Goal: Find specific page/section: Find specific page/section

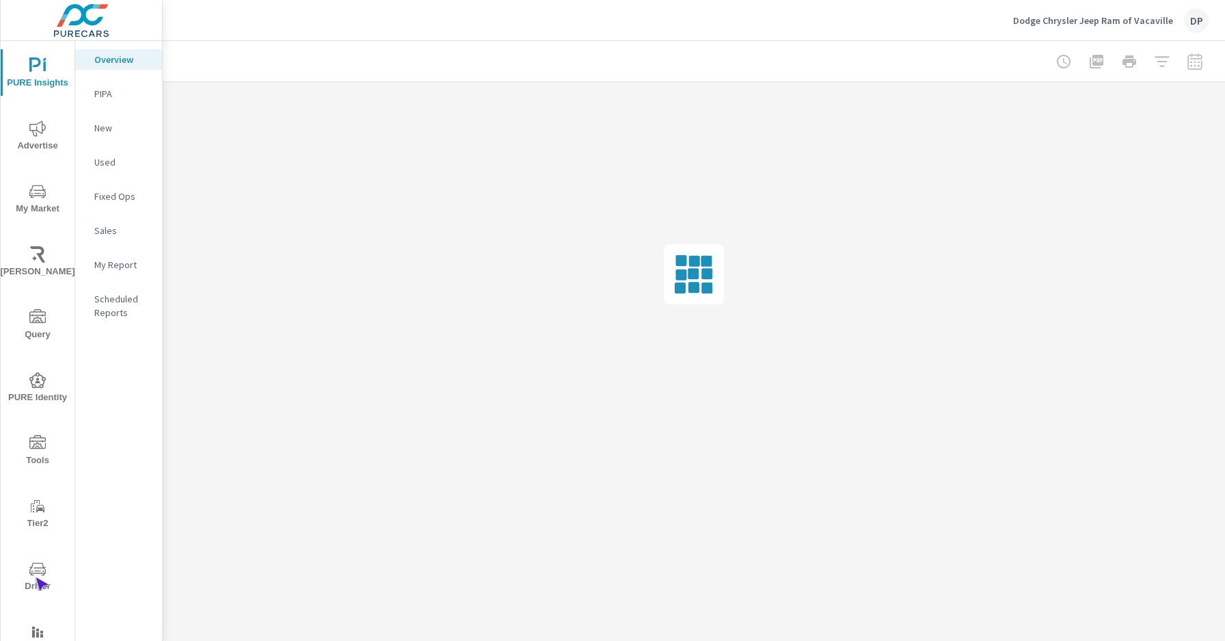
click at [35, 577] on span "Driver" at bounding box center [38, 578] width 66 height 34
